Goal: Information Seeking & Learning: Understand process/instructions

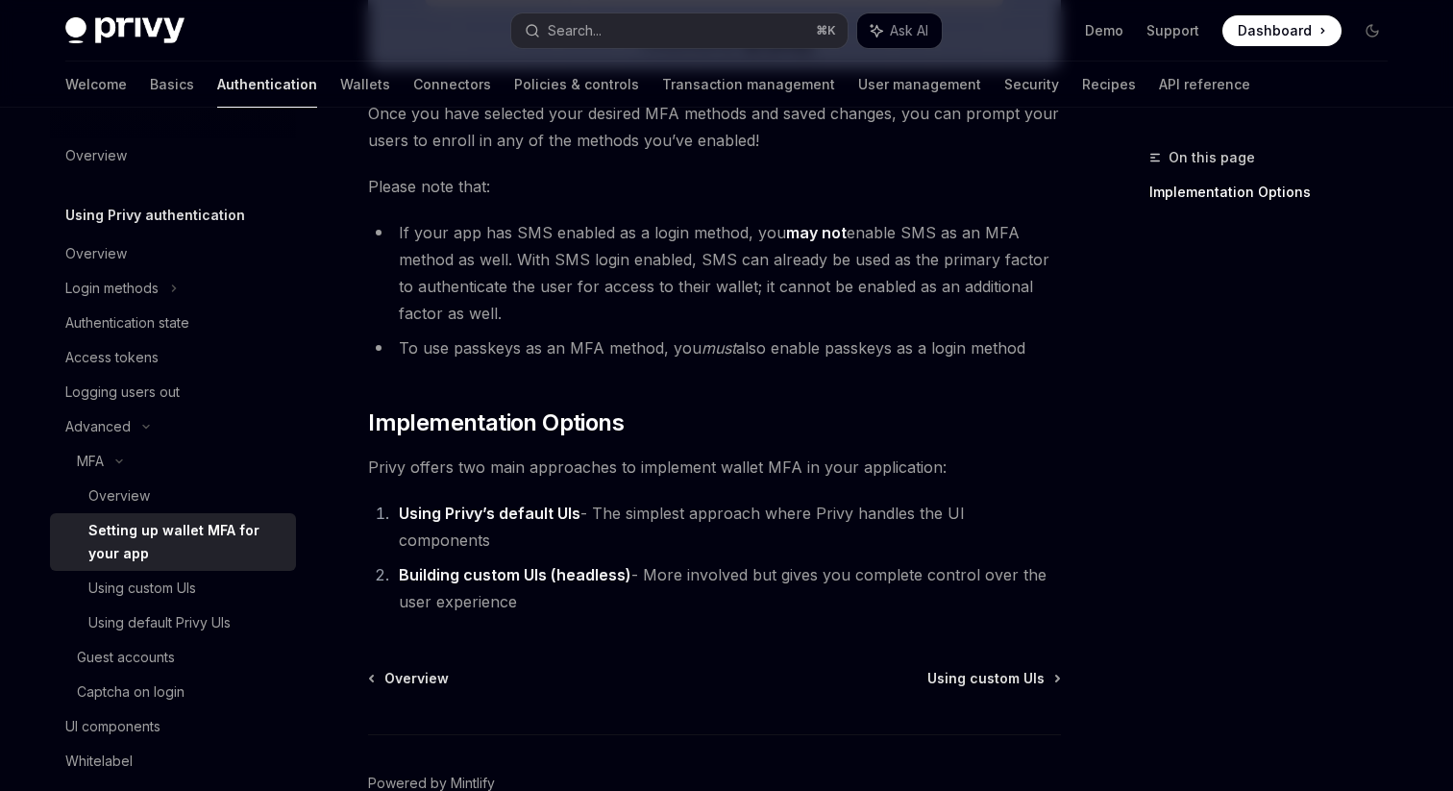
scroll to position [835, 0]
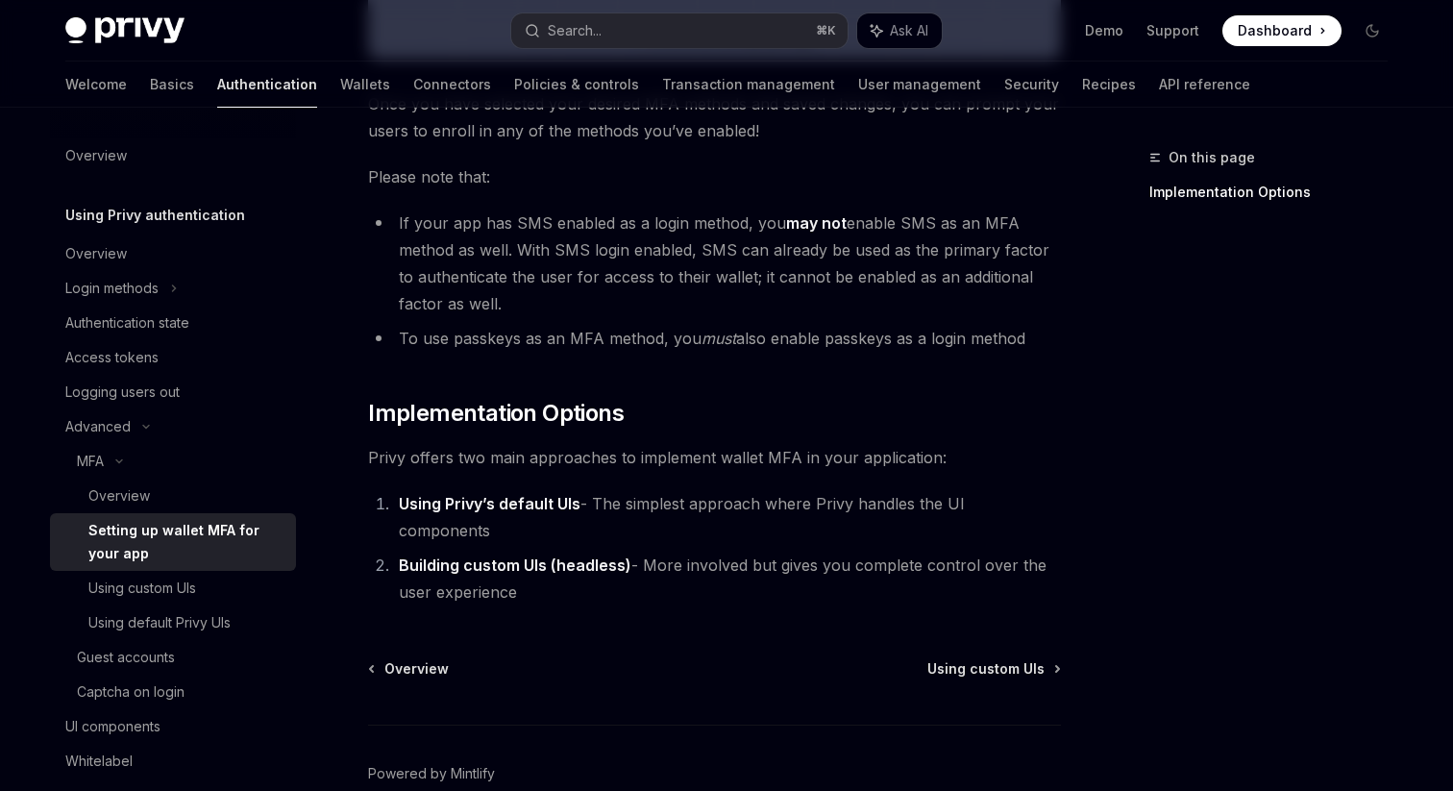
click at [489, 504] on strong "Using Privy’s default UIs" at bounding box center [490, 503] width 182 height 19
click at [141, 629] on div "Using default Privy UIs" at bounding box center [159, 622] width 142 height 23
type textarea "*"
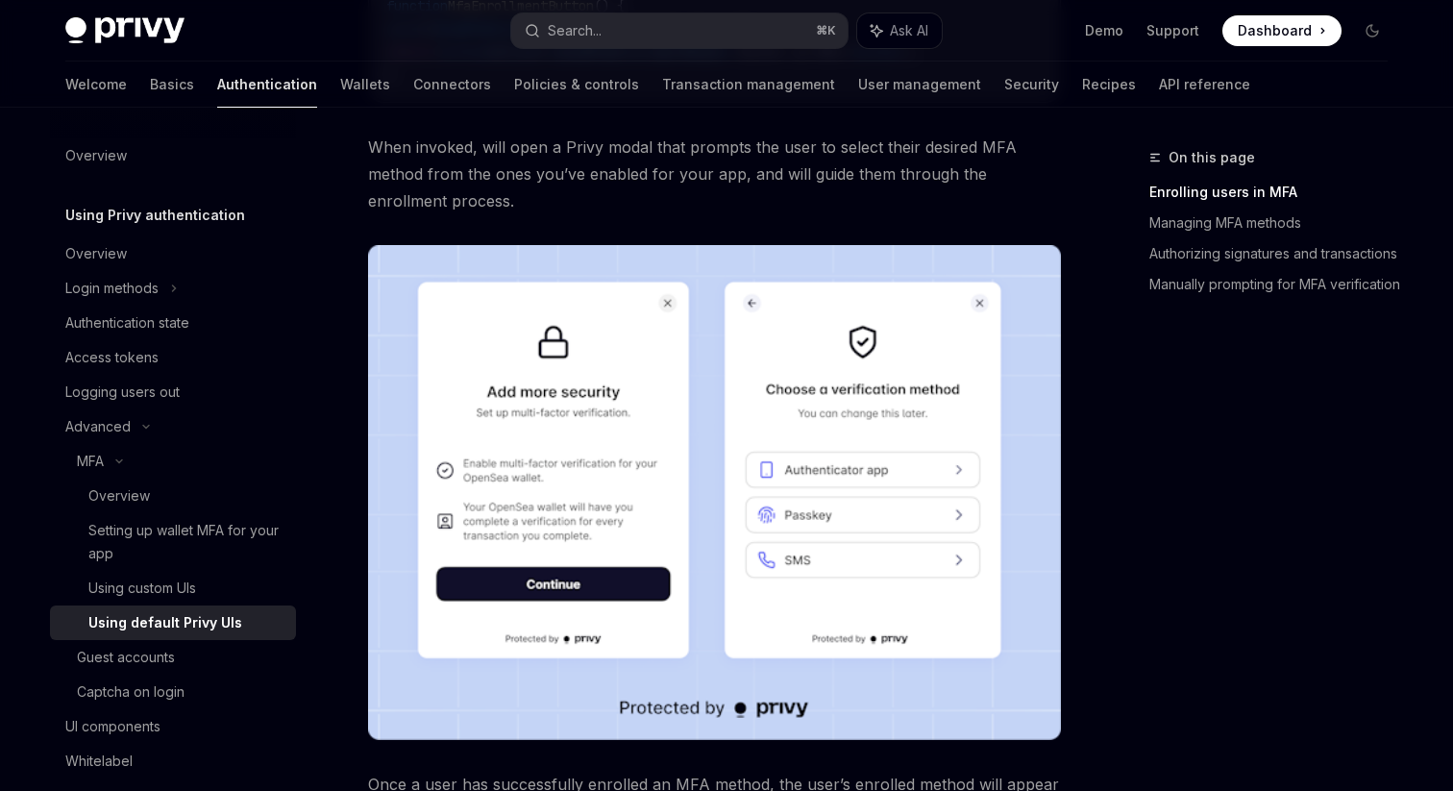
scroll to position [611, 0]
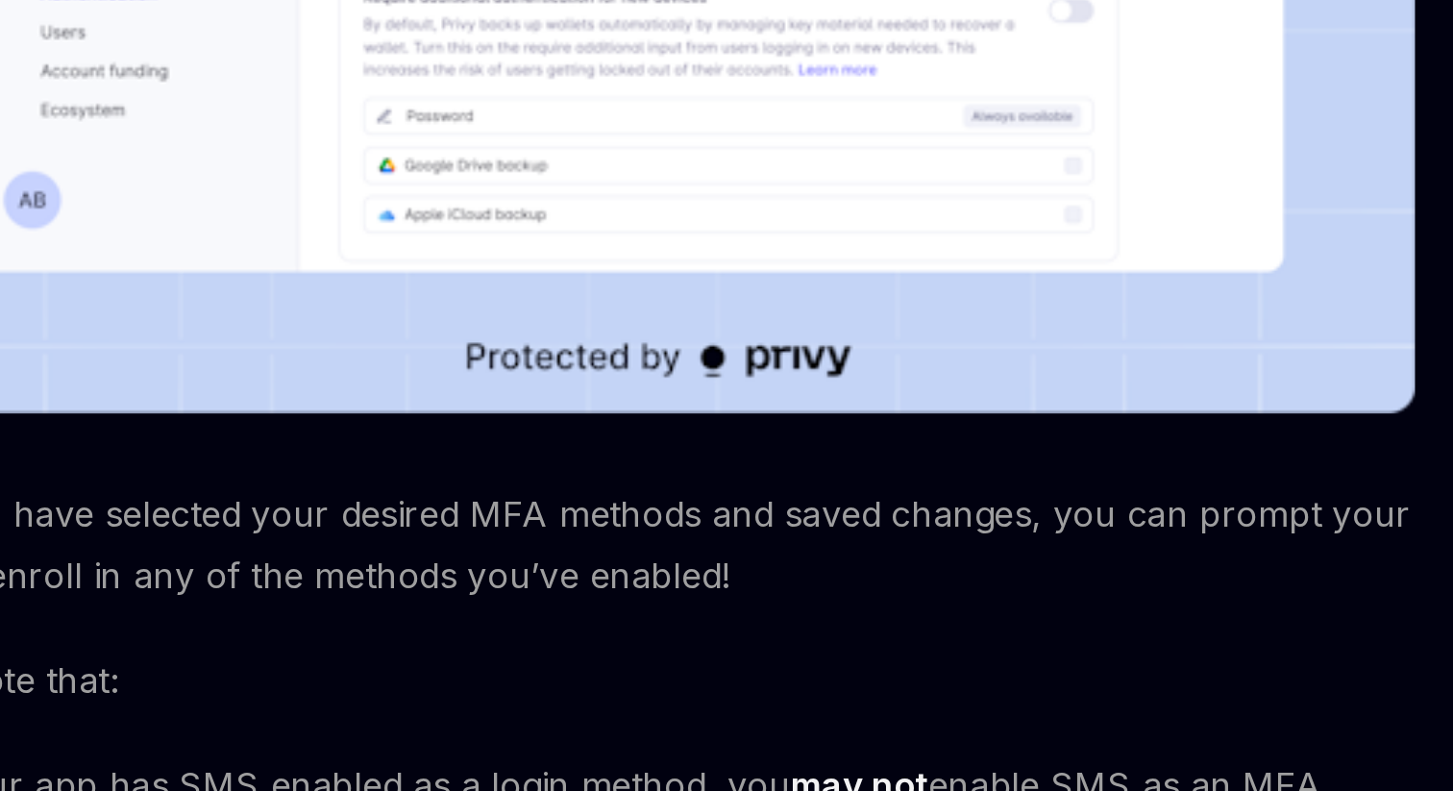
scroll to position [271, 0]
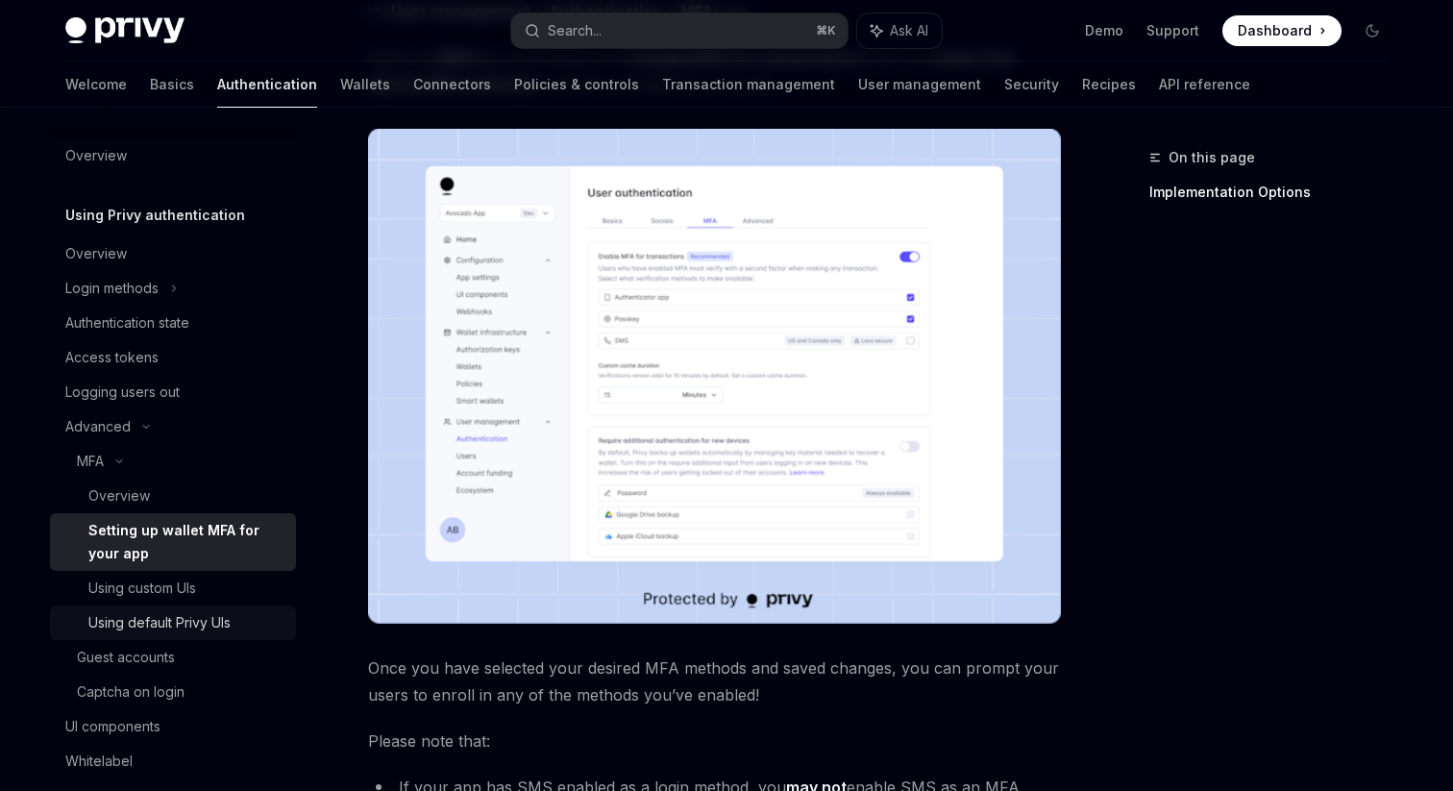
click at [155, 627] on div "Using default Privy UIs" at bounding box center [159, 622] width 142 height 23
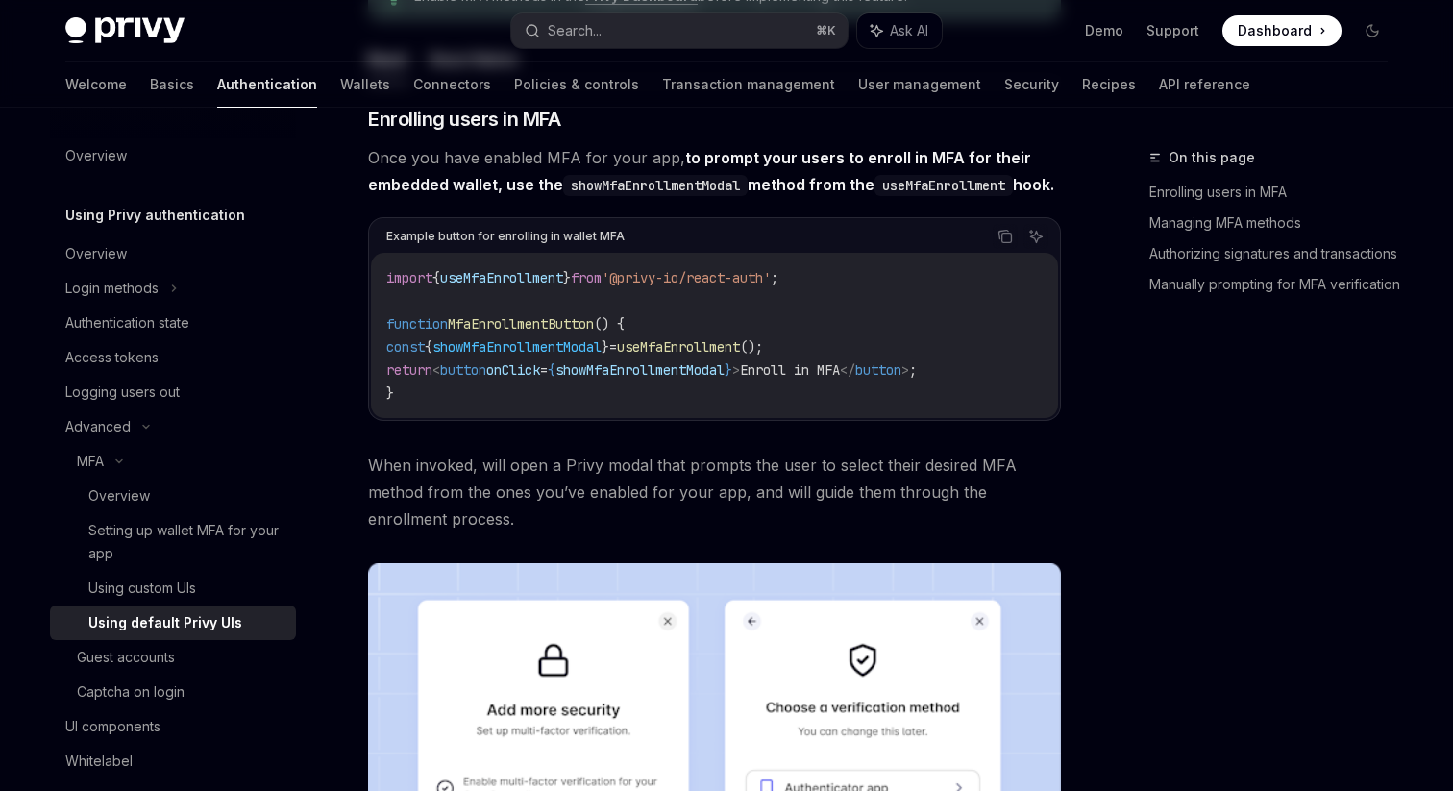
type textarea "*"
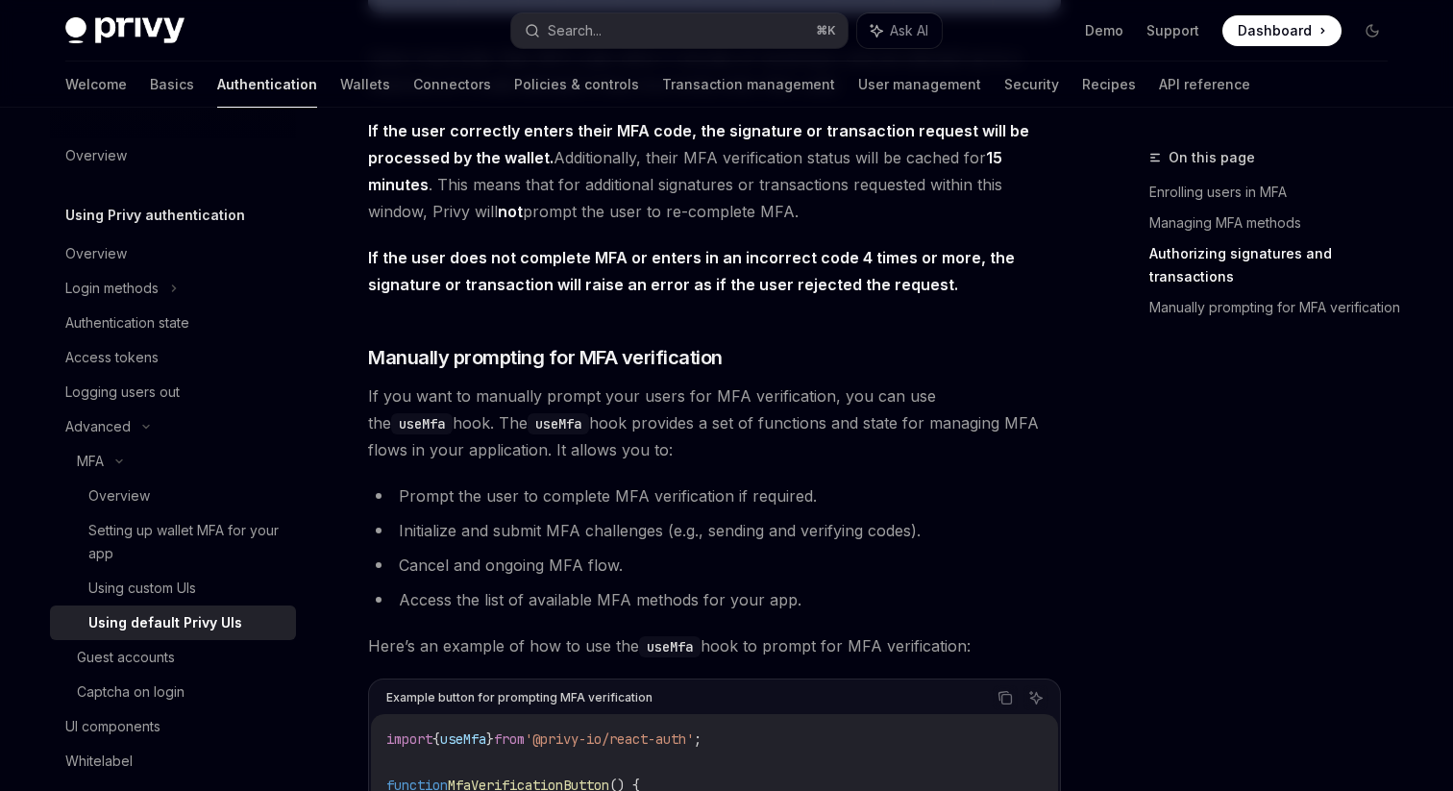
scroll to position [3095, 0]
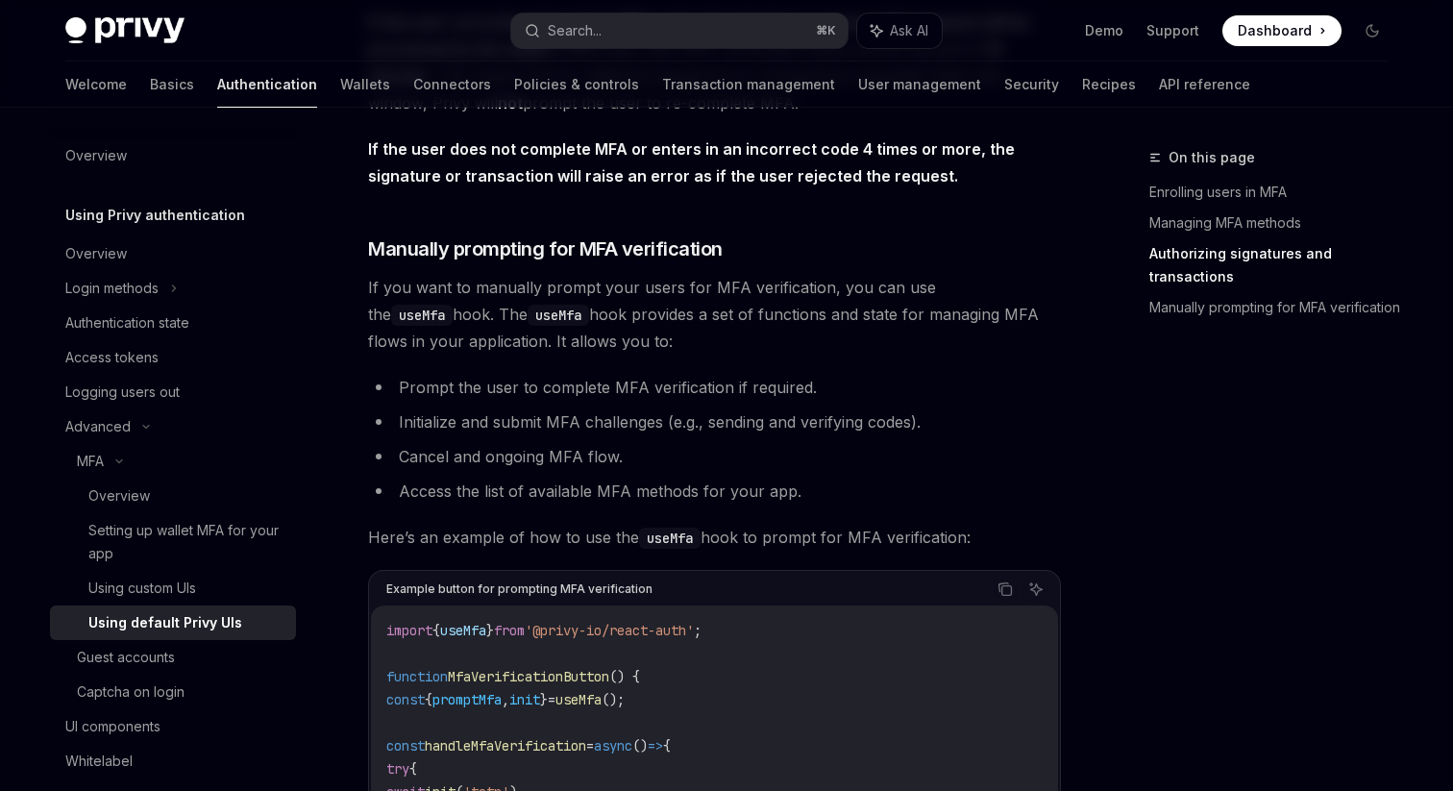
scroll to position [3190, 0]
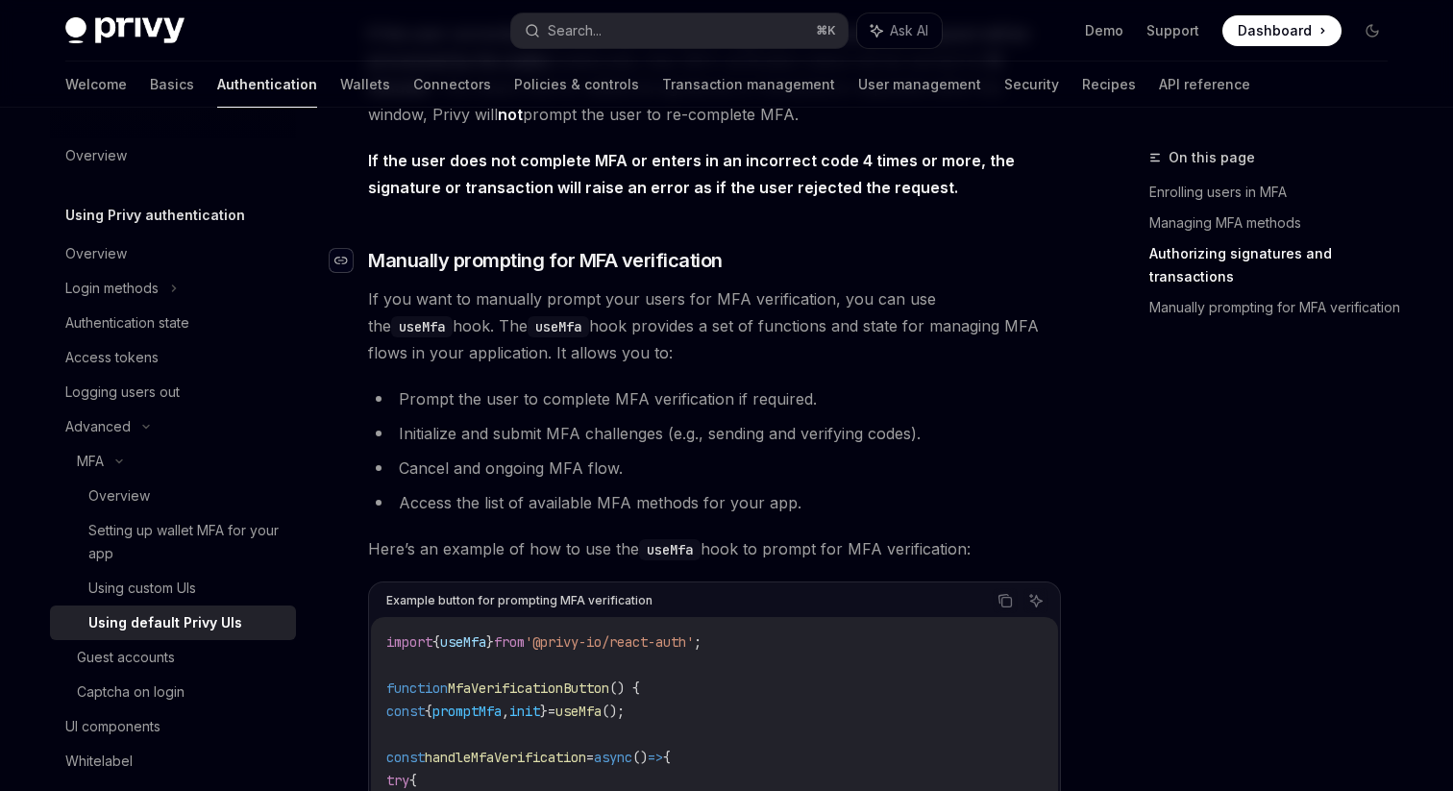
click at [344, 264] on icon "Navigate to header" at bounding box center [340, 261] width 13 height 8
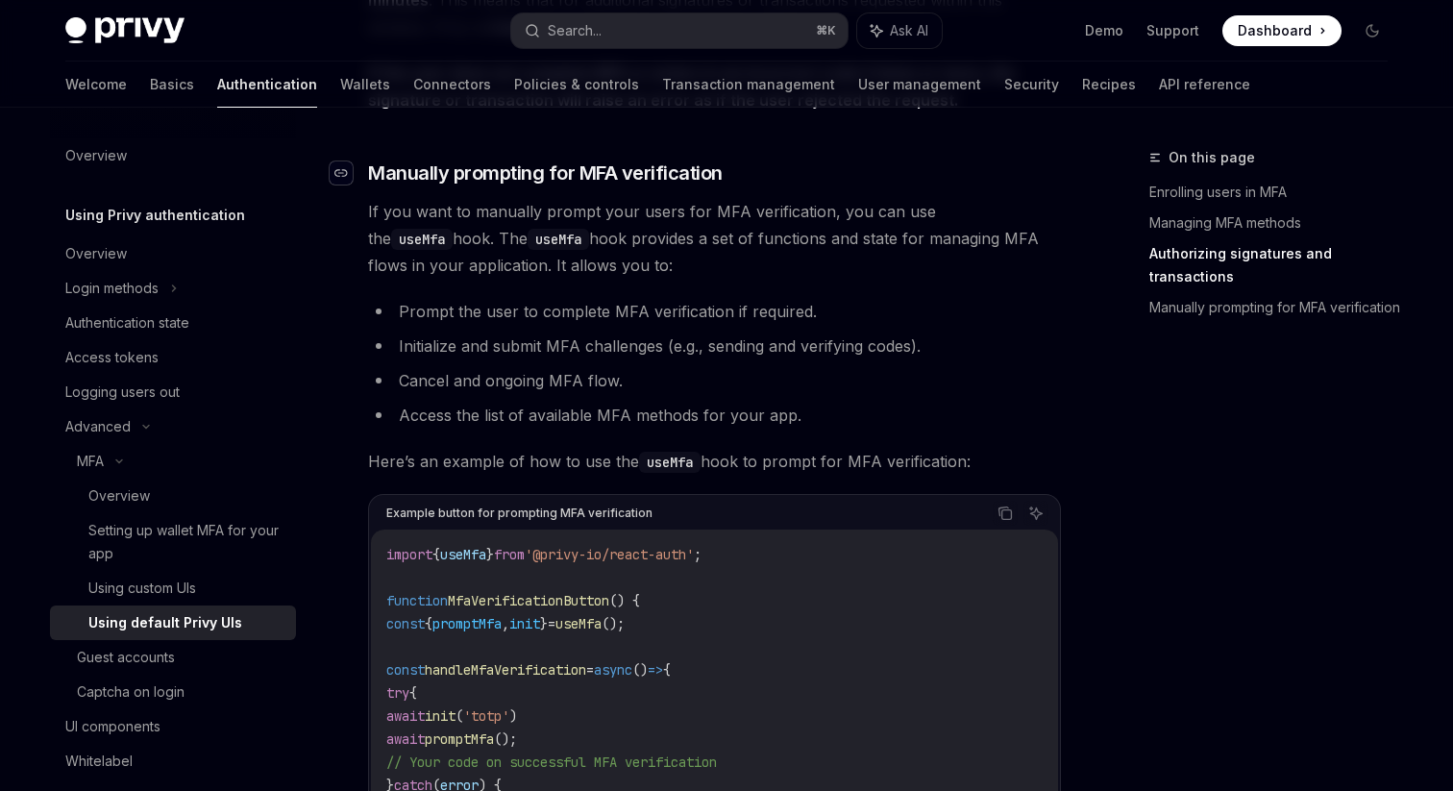
scroll to position [3305, 0]
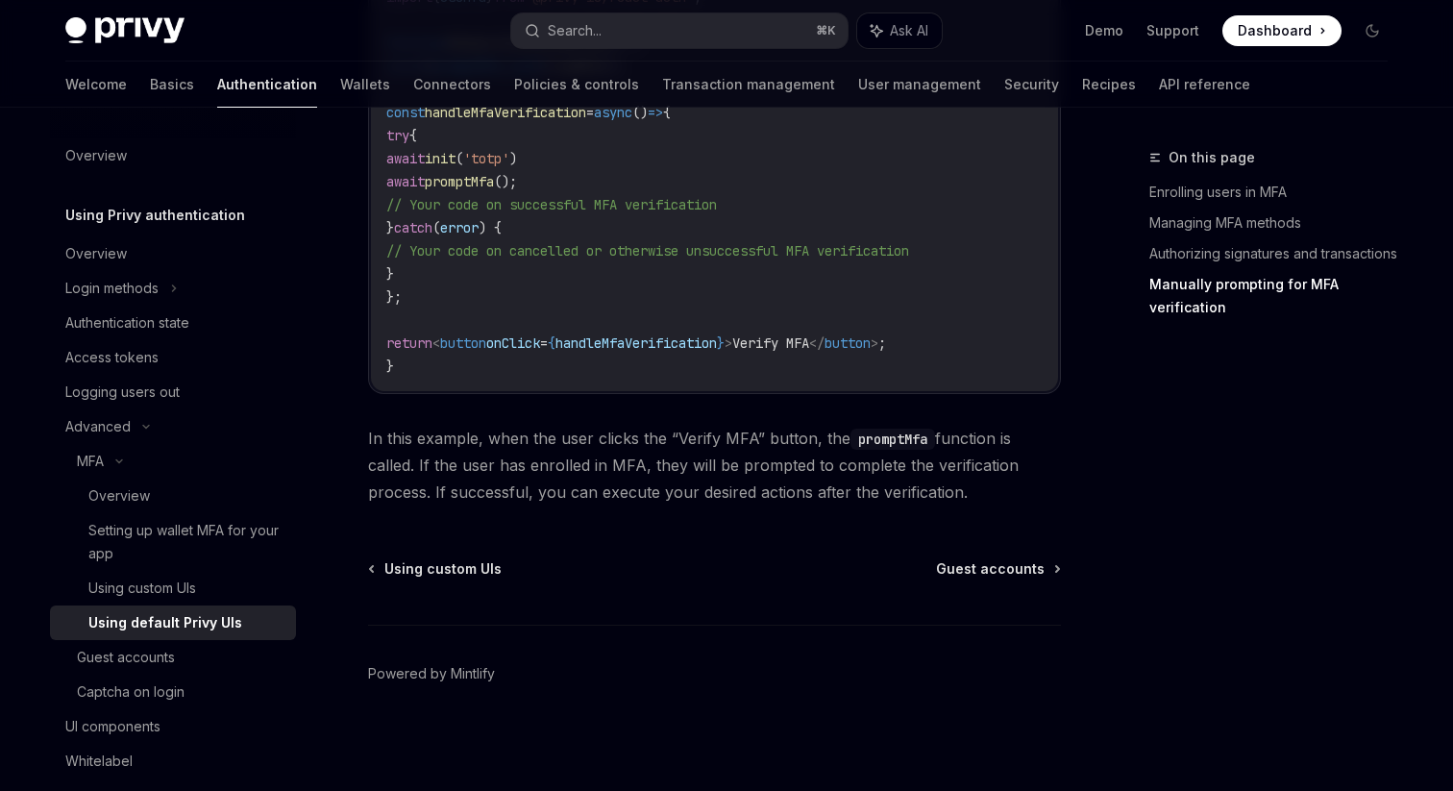
scroll to position [3849, 0]
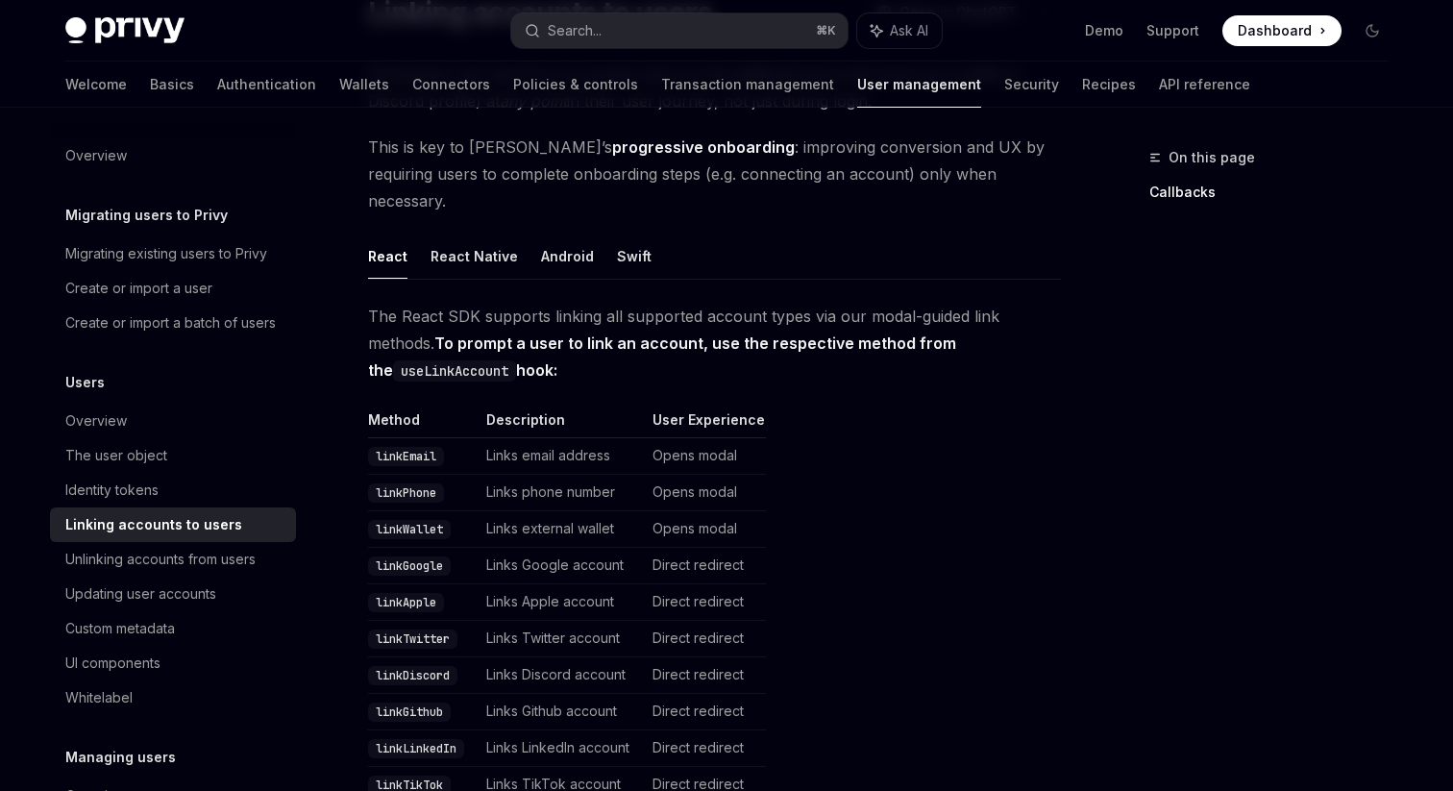
scroll to position [191, 0]
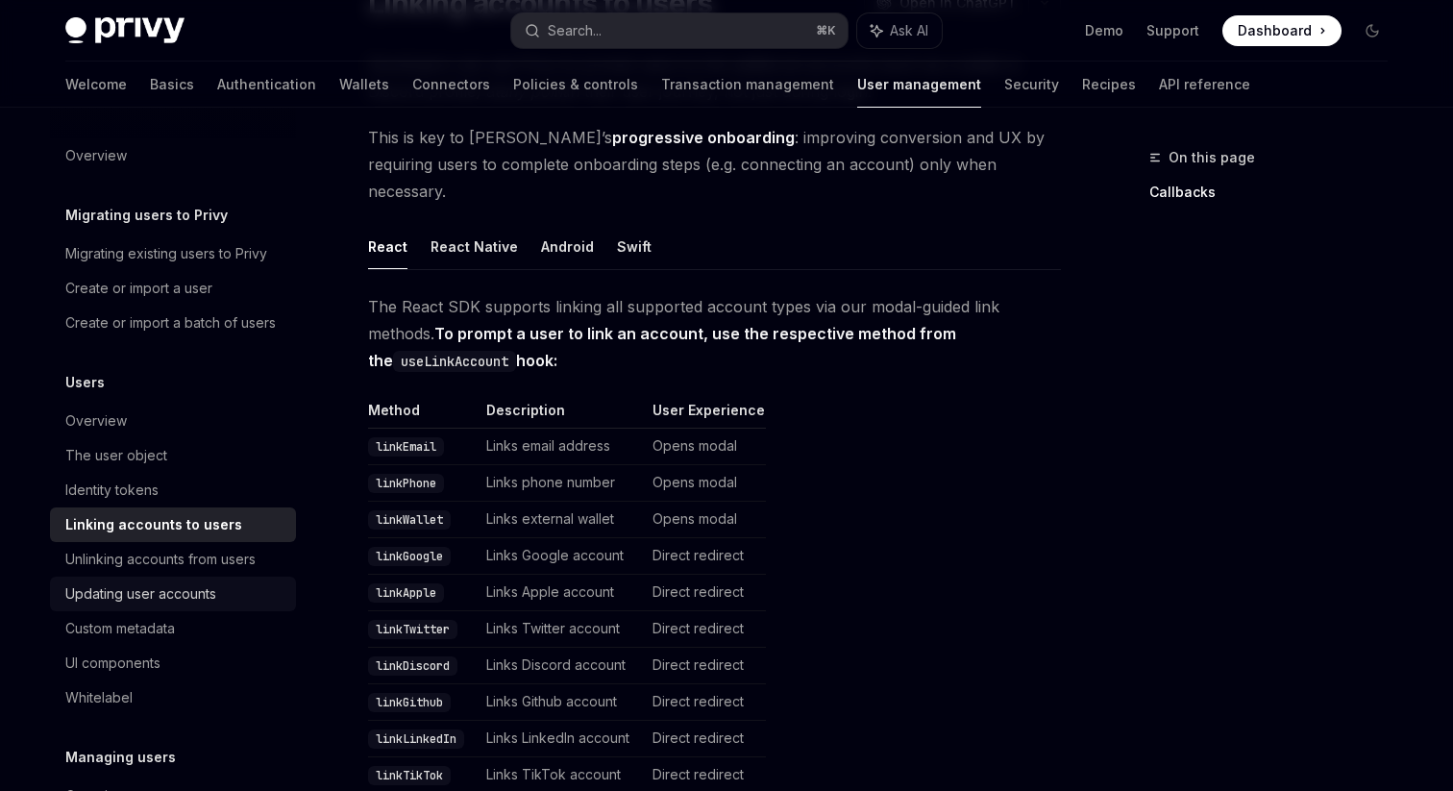
click at [136, 596] on div "Updating user accounts" at bounding box center [140, 593] width 151 height 23
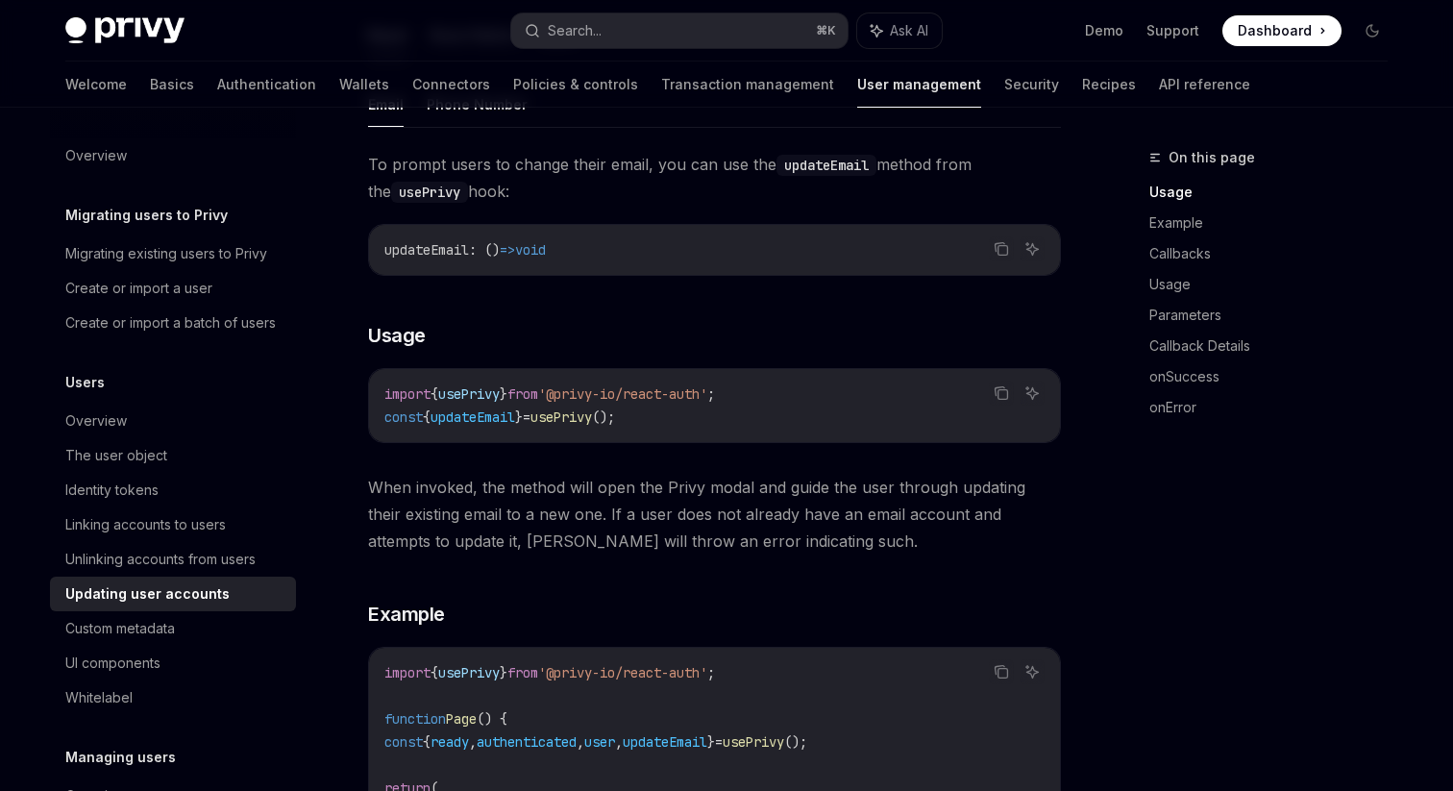
scroll to position [300, 0]
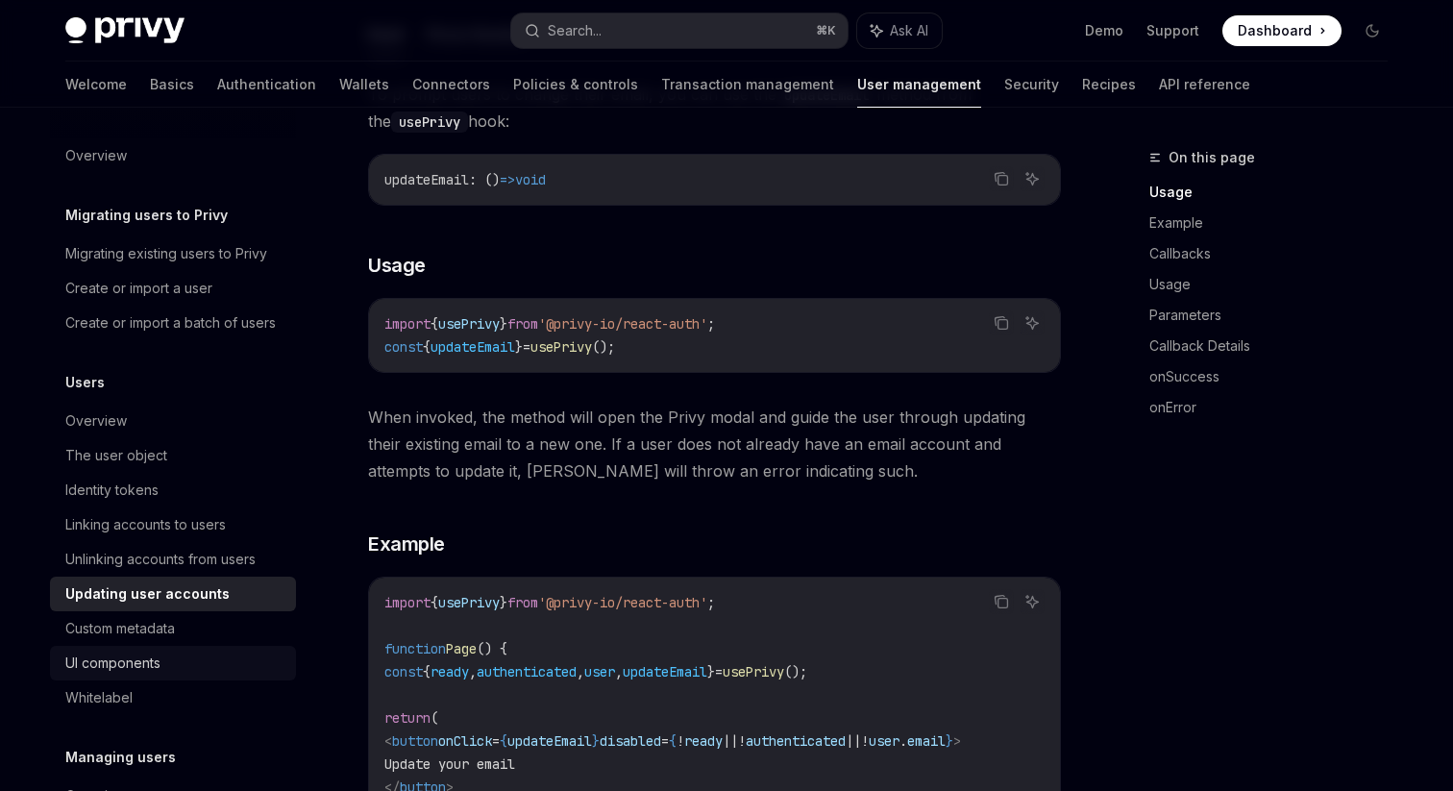
click at [91, 665] on div "UI components" at bounding box center [112, 663] width 95 height 23
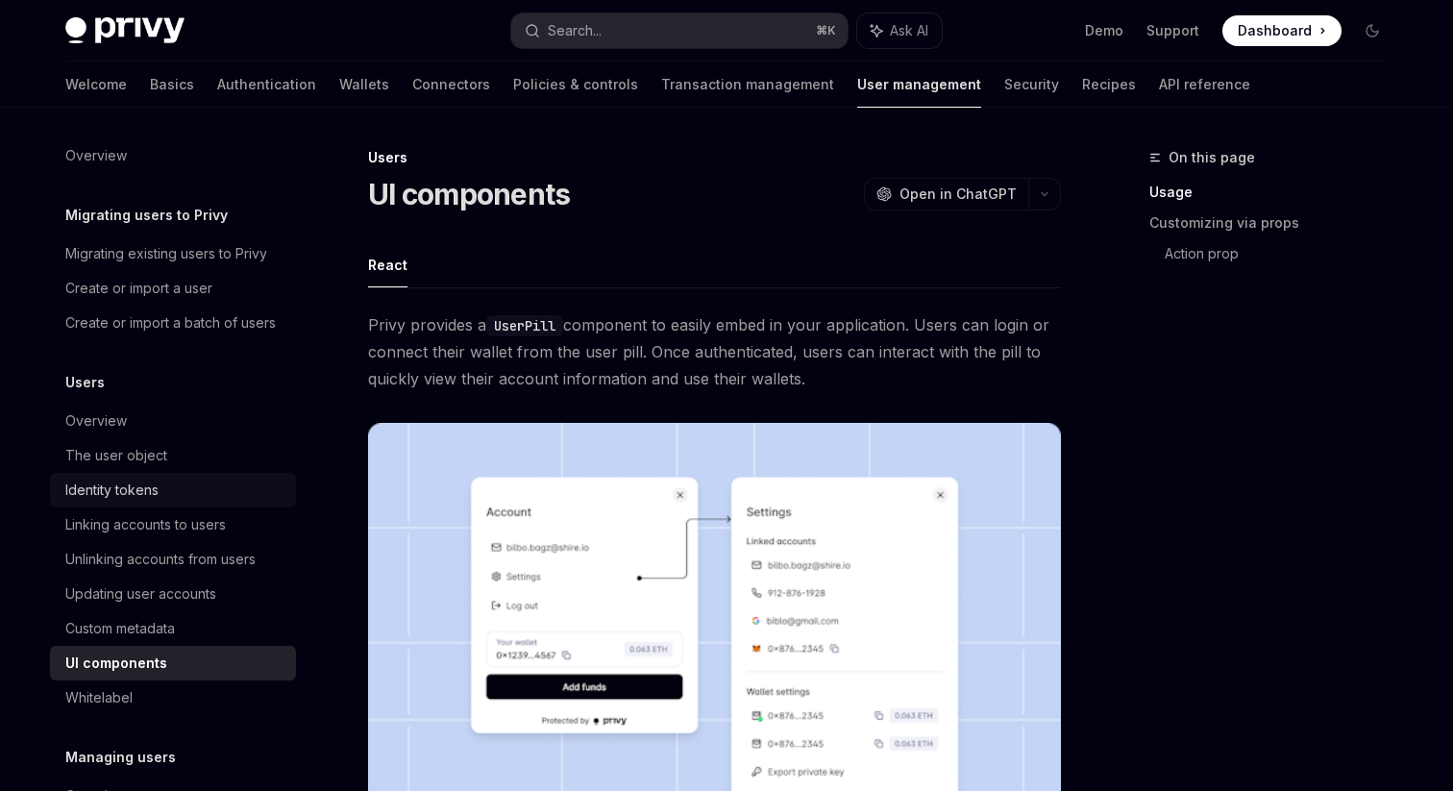
click at [111, 493] on div "Identity tokens" at bounding box center [111, 490] width 93 height 23
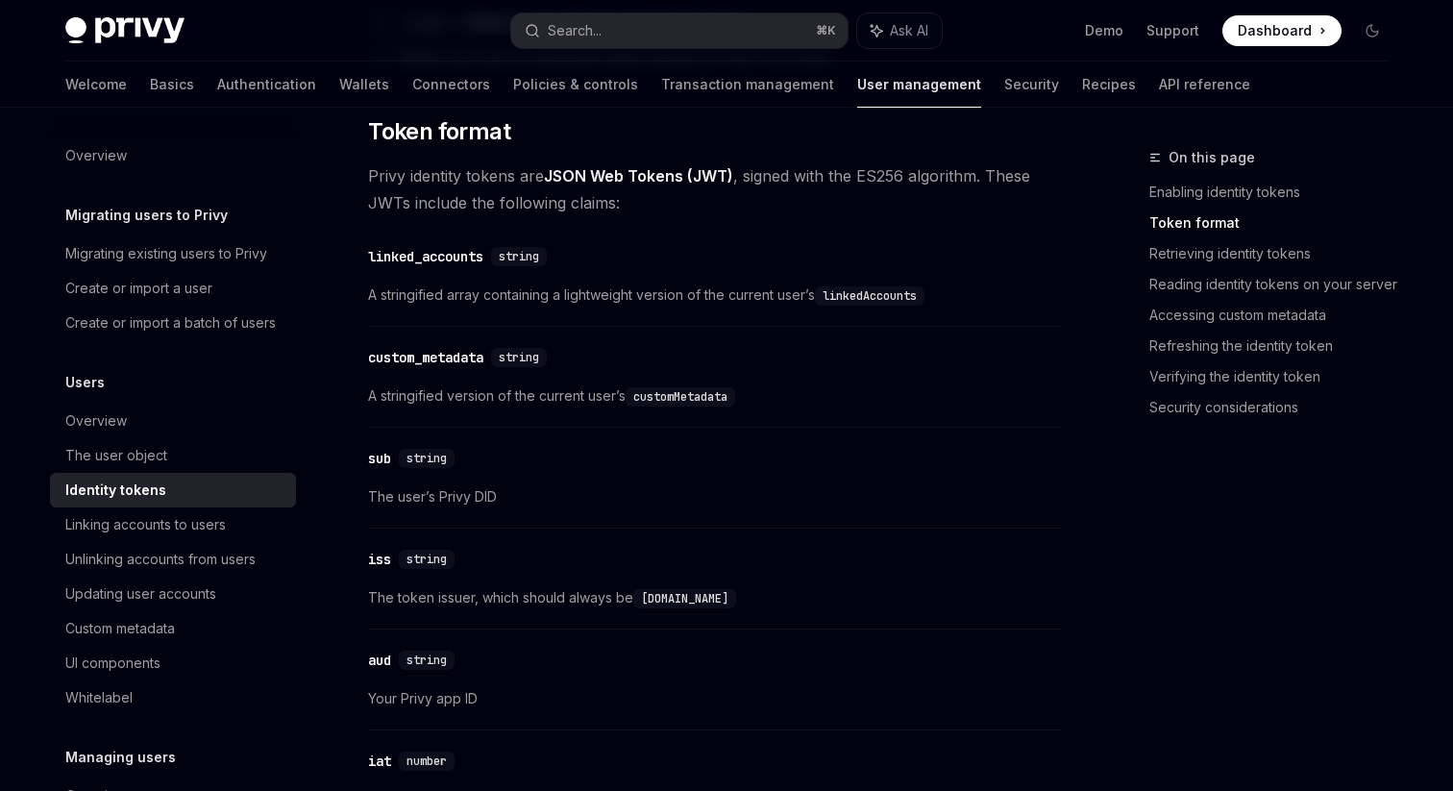
scroll to position [773, 0]
click at [137, 251] on div "Migrating existing users to Privy" at bounding box center [166, 253] width 202 height 23
type textarea "*"
